Goal: Task Accomplishment & Management: Complete application form

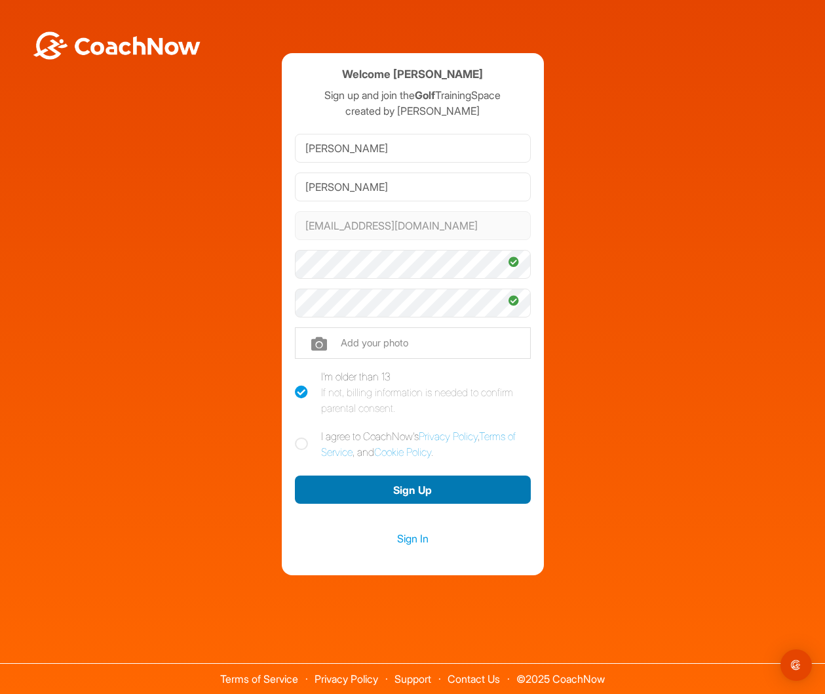
click at [351, 488] on button "Sign Up" at bounding box center [413, 489] width 236 height 28
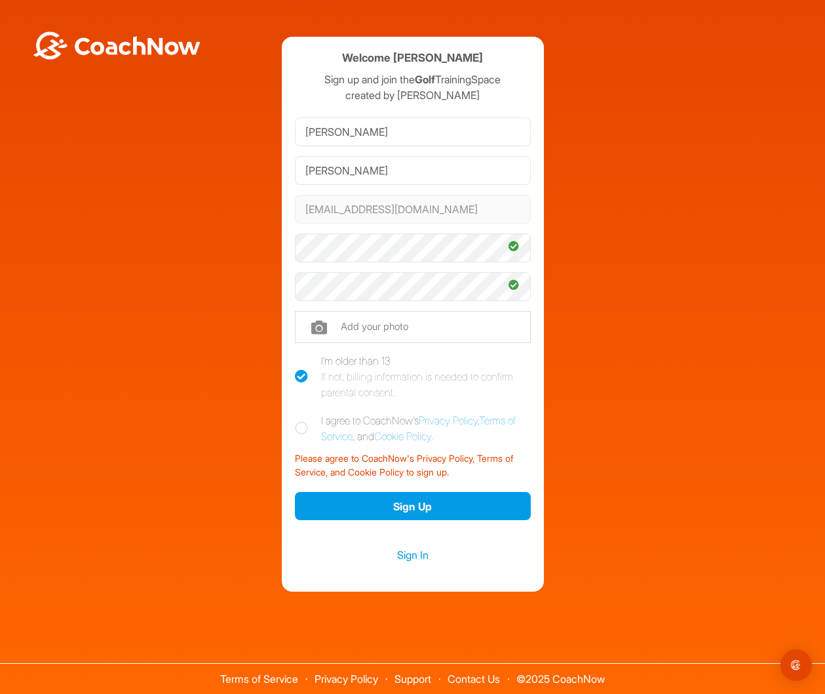
click at [306, 435] on label "I agree to CoachNow's Privacy Policy , Terms of Service , and Cookie Policy ." at bounding box center [413, 427] width 236 height 31
click at [303, 421] on input "I agree to CoachNow's Privacy Policy , Terms of Service , and Cookie Policy ." at bounding box center [299, 416] width 9 height 9
checkbox input "true"
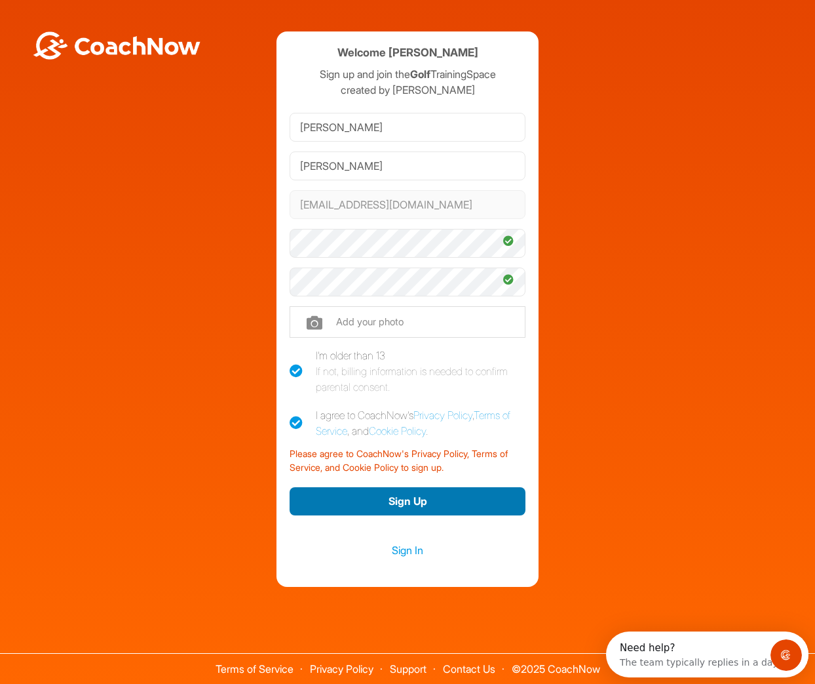
click at [354, 513] on button "Sign Up" at bounding box center [408, 501] width 236 height 28
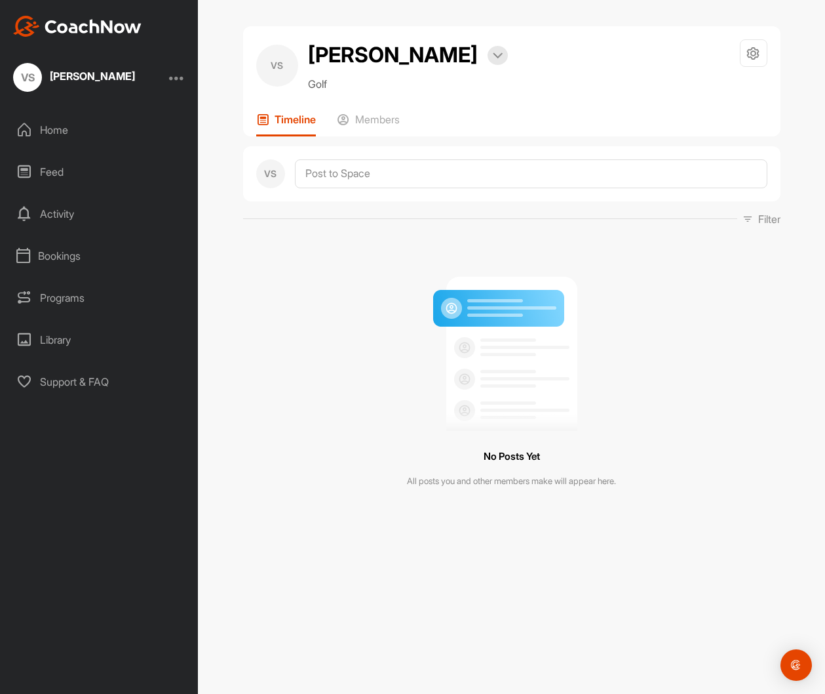
click at [51, 133] on div "Home" at bounding box center [99, 129] width 185 height 33
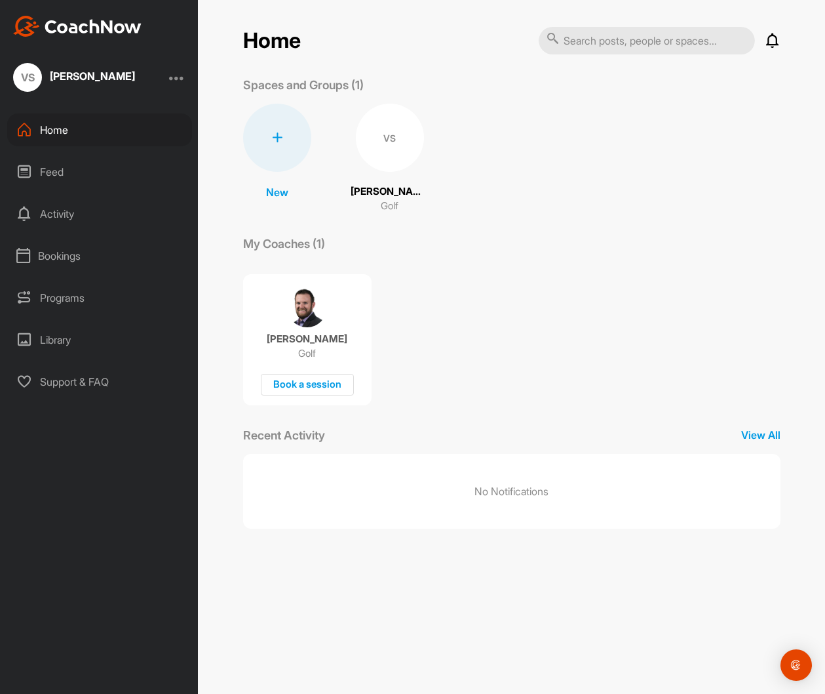
click at [56, 170] on div "Feed" at bounding box center [99, 171] width 185 height 33
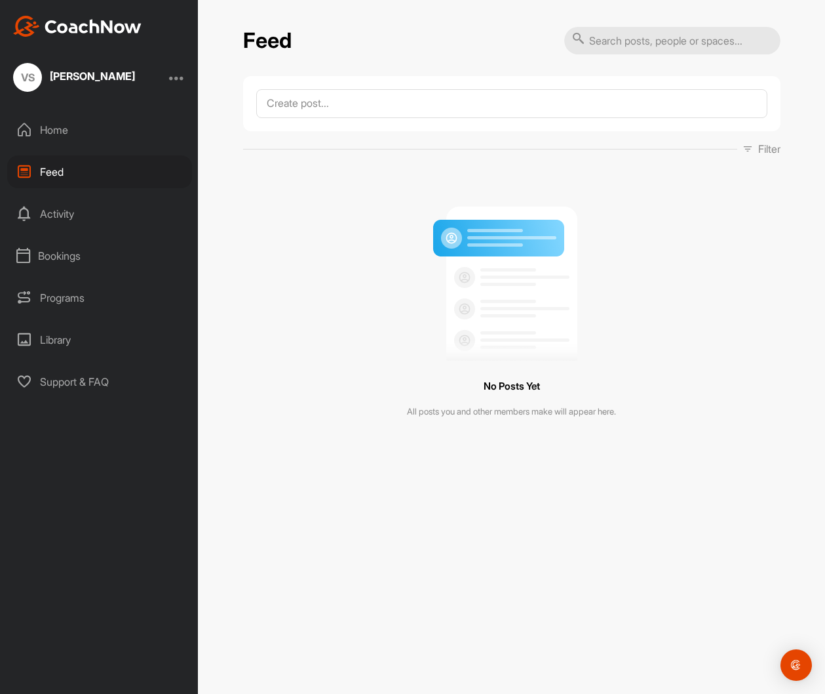
click at [57, 207] on div "Activity" at bounding box center [99, 213] width 185 height 33
